Goal: Check status: Check status

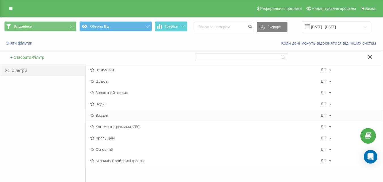
click at [119, 114] on span "Вихідні" at bounding box center [205, 115] width 230 height 4
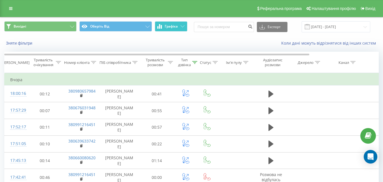
click at [182, 30] on button "Графіка" at bounding box center [171, 26] width 33 height 10
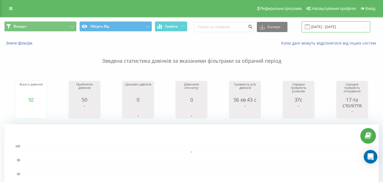
click at [333, 23] on input "[DATE] - [DATE]" at bounding box center [336, 26] width 69 height 11
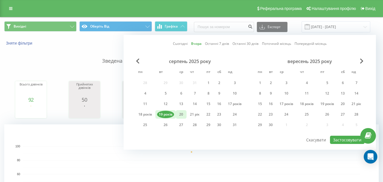
click at [182, 115] on div "20" at bounding box center [180, 114] width 7 height 7
click at [349, 136] on button "Застосовувати" at bounding box center [347, 140] width 35 height 8
type input "[DATE] - [DATE]"
